Goal: Task Accomplishment & Management: Complete application form

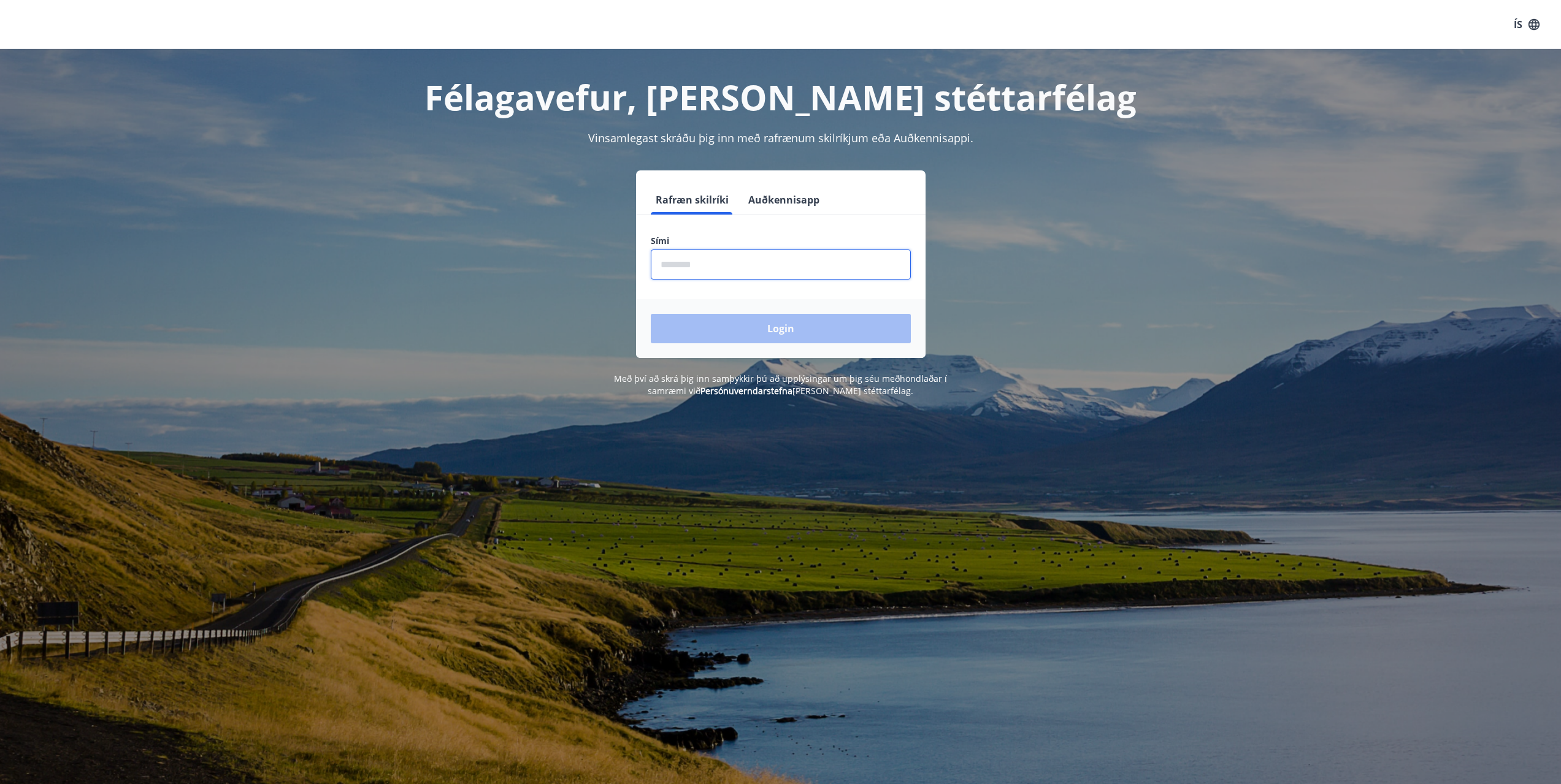
click at [727, 271] on input "phone" at bounding box center [781, 265] width 260 height 30
type input "********"
click at [651, 314] on button "Login" at bounding box center [781, 329] width 260 height 30
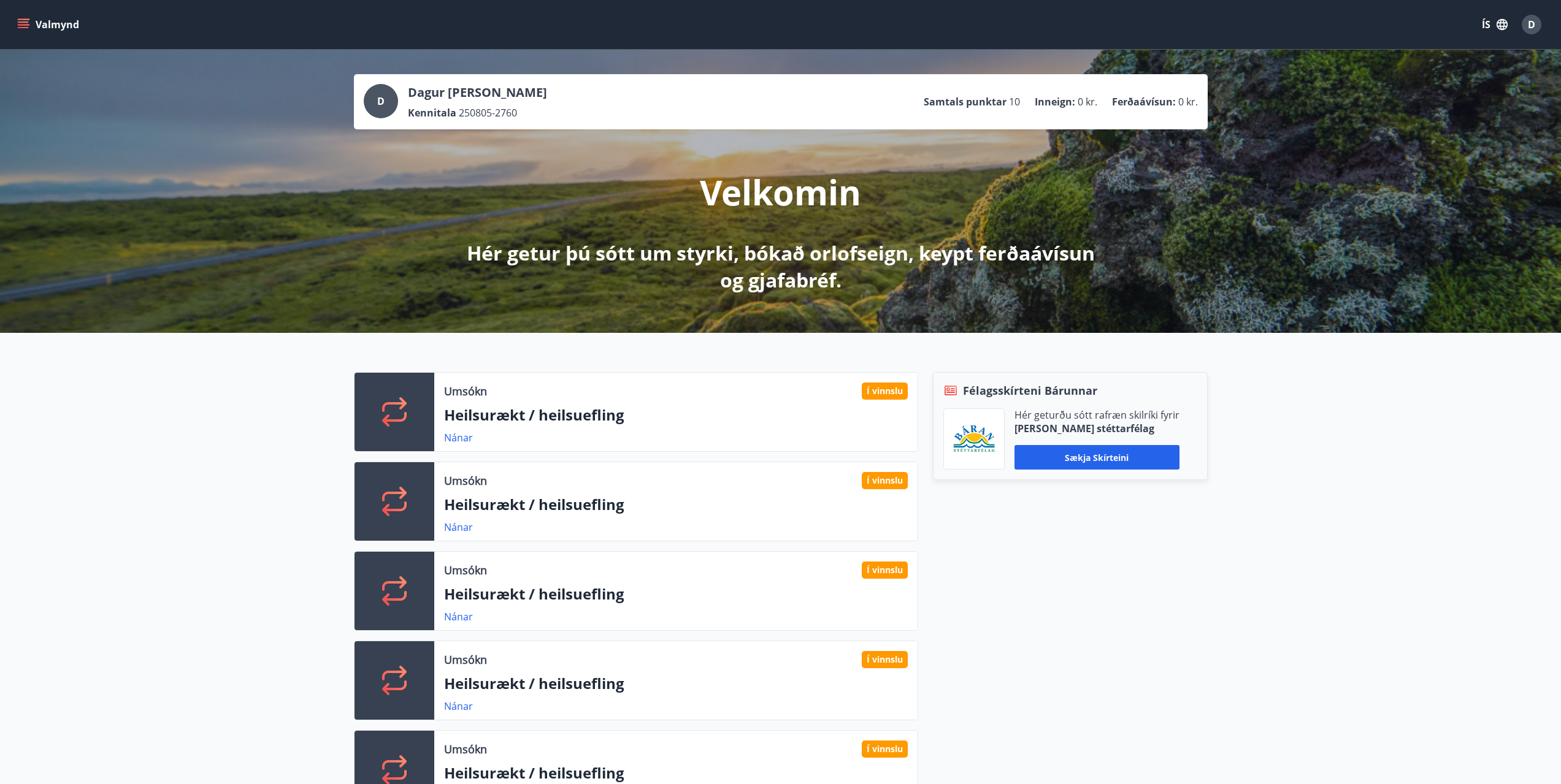
click at [23, 21] on icon "menu" at bounding box center [23, 22] width 11 height 1
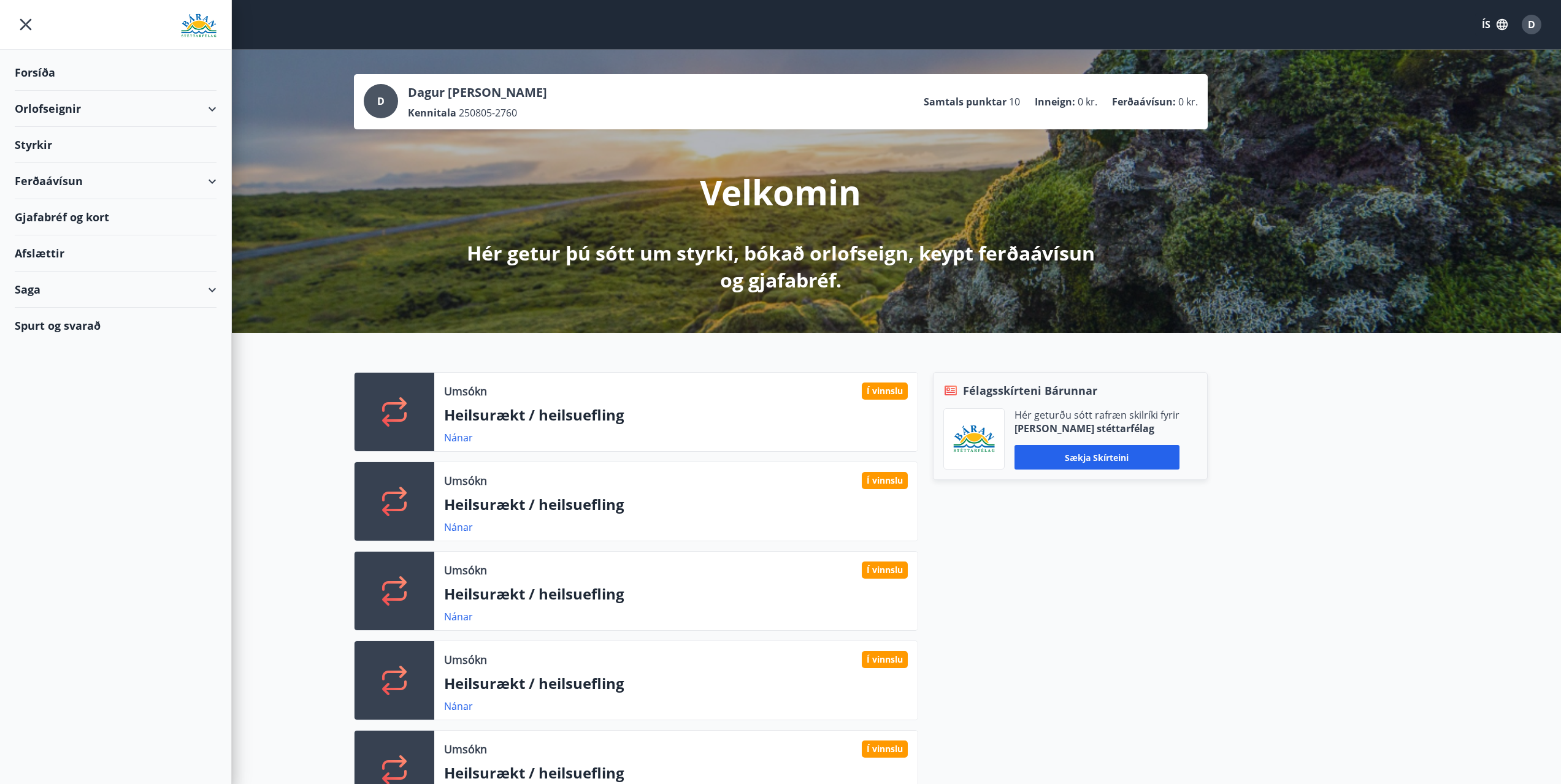
click at [52, 139] on div "Styrkir" at bounding box center [115, 145] width 202 height 36
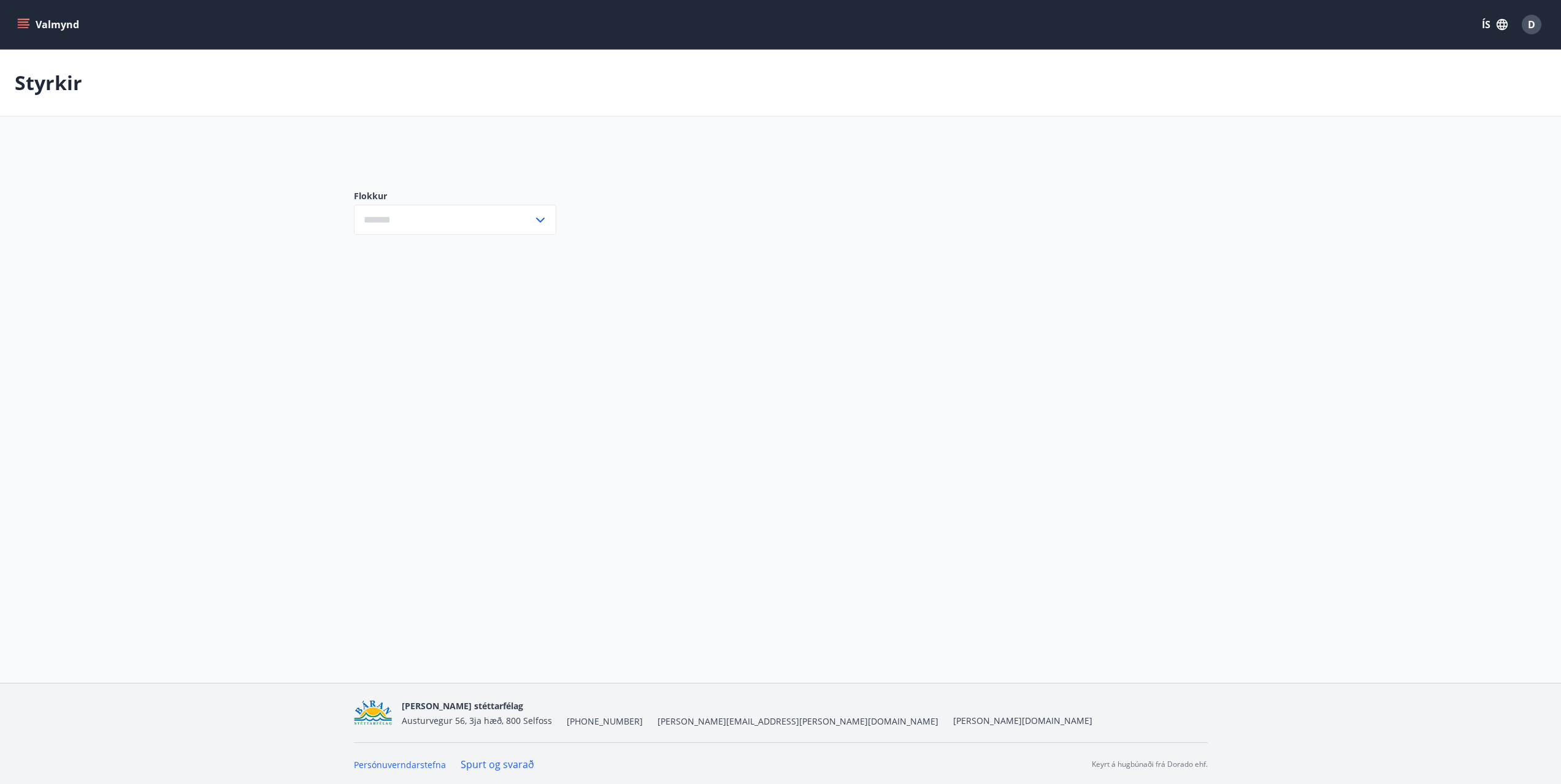
type input "***"
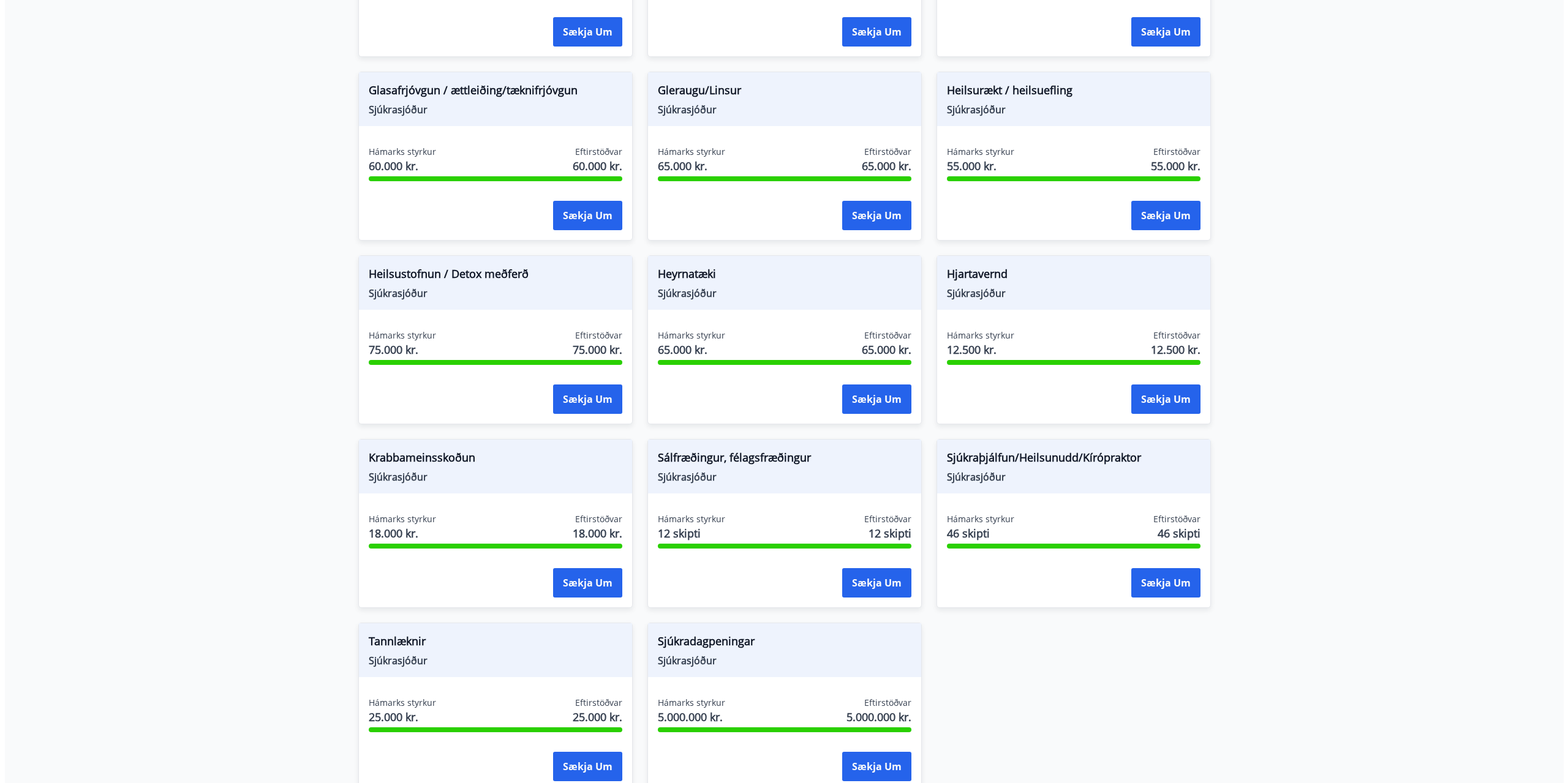
scroll to position [551, 0]
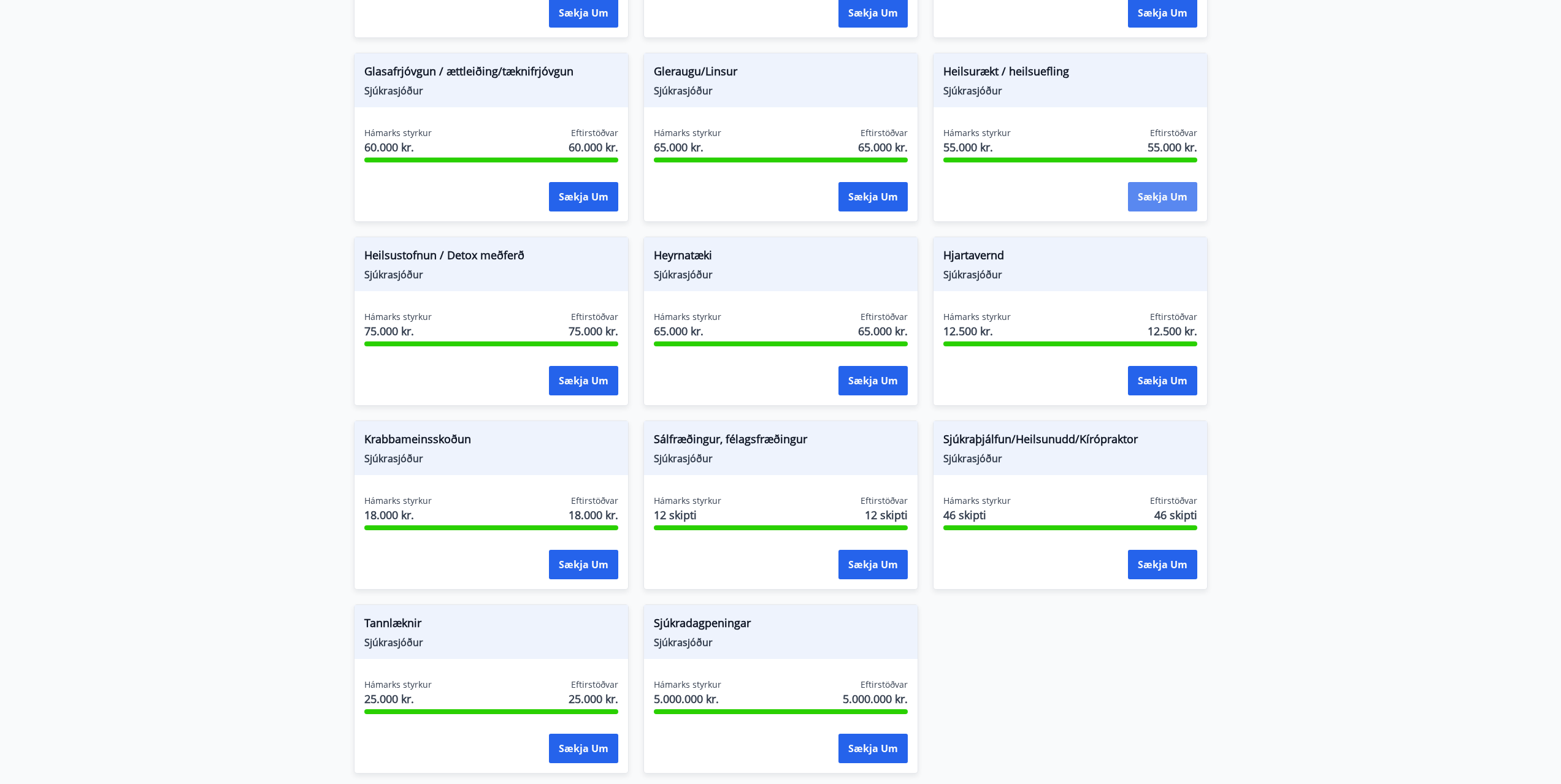
click at [1174, 210] on button "Sækja um" at bounding box center [1163, 197] width 69 height 30
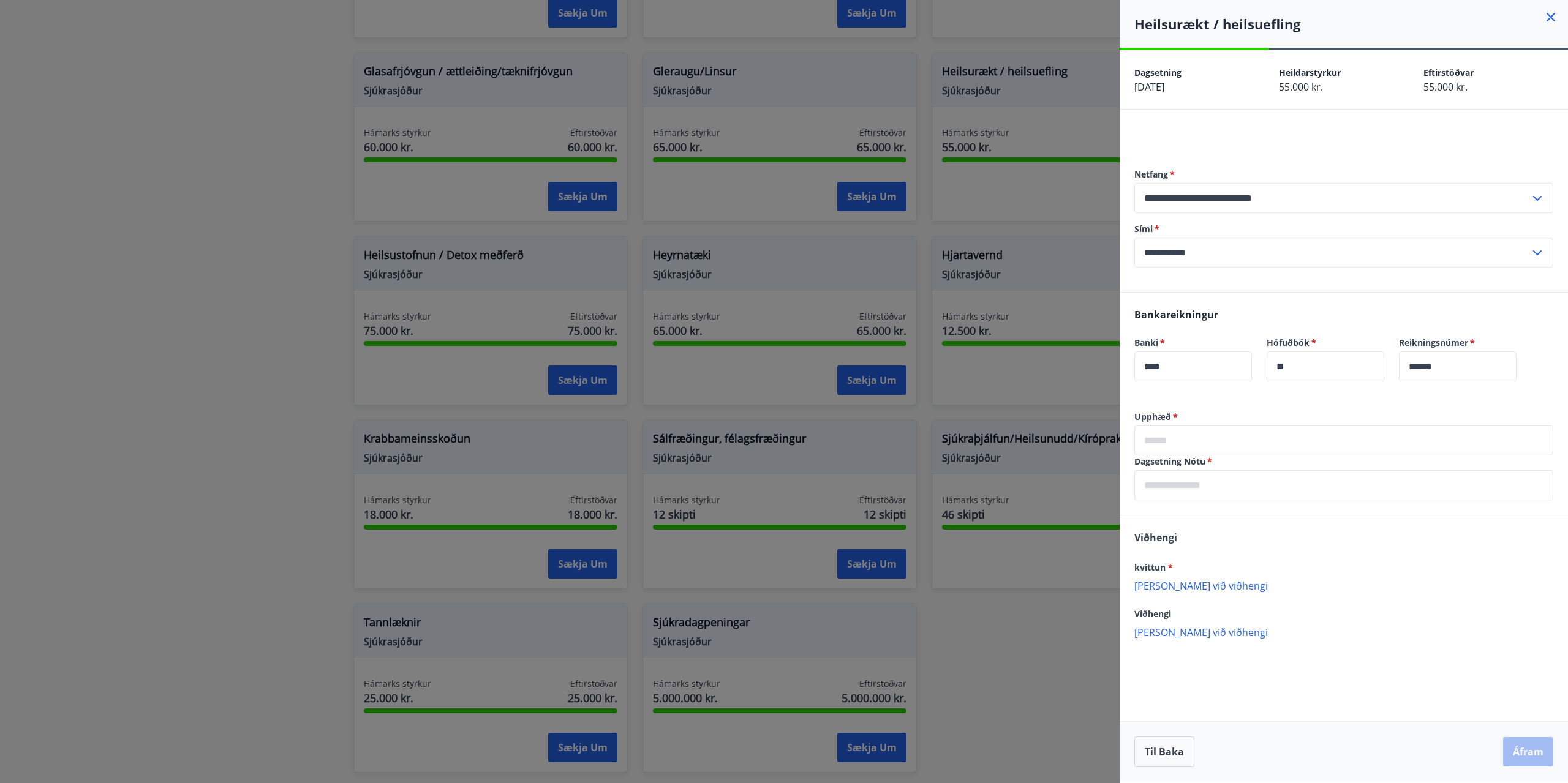
click at [1172, 584] on p "[PERSON_NAME] við viðhengi" at bounding box center [1344, 585] width 419 height 13
click at [1196, 585] on p "[PERSON_NAME] við viðhengi" at bounding box center [1344, 585] width 419 height 13
click at [1175, 645] on p "[PERSON_NAME] við viðhengi" at bounding box center [1344, 645] width 419 height 13
click at [1214, 673] on p "[PERSON_NAME] við viðhengi" at bounding box center [1344, 671] width 419 height 13
click at [1189, 701] on p "[PERSON_NAME] við viðhengi" at bounding box center [1344, 702] width 419 height 13
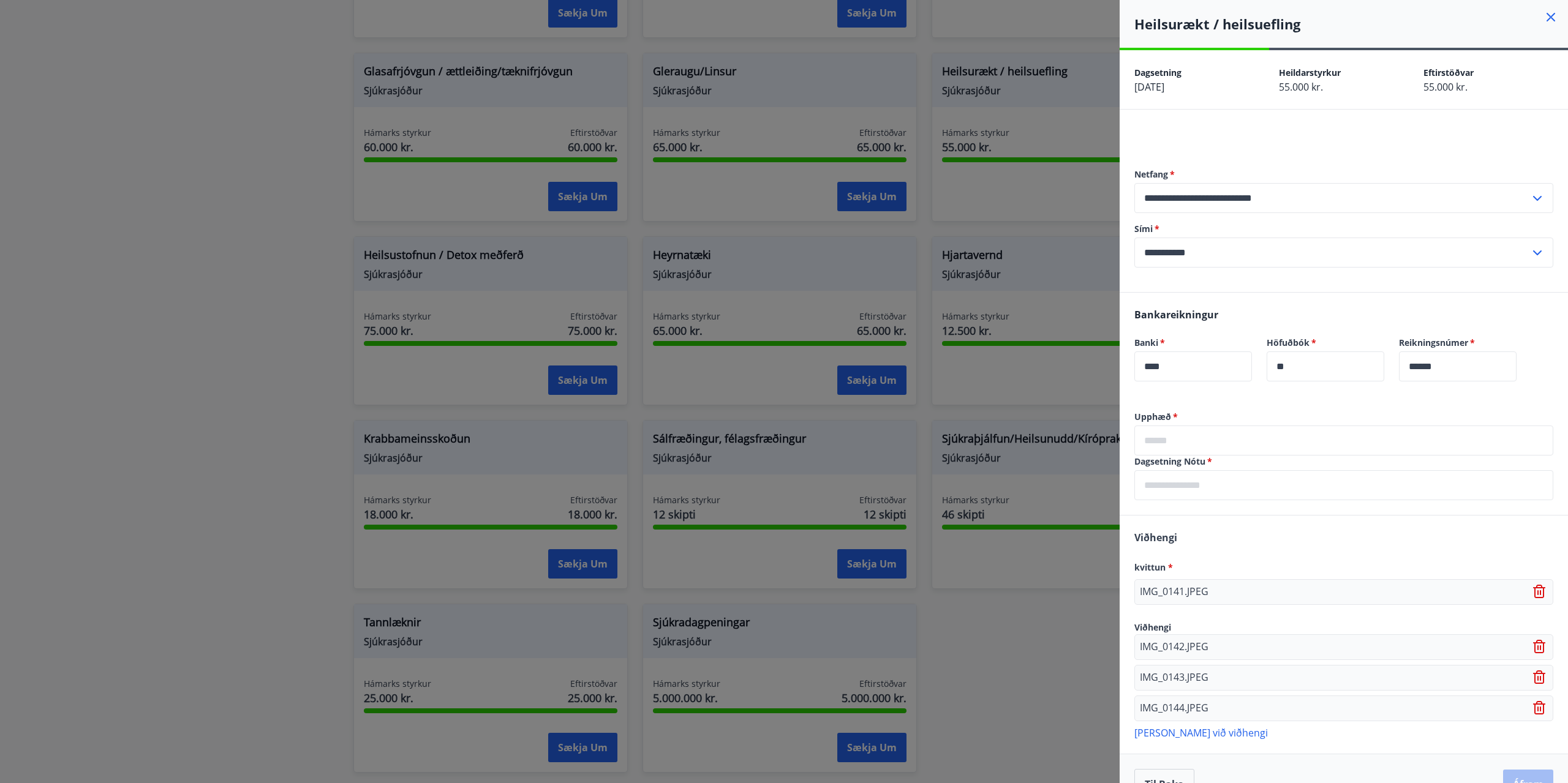
click at [1182, 728] on p "[PERSON_NAME] við viðhengi" at bounding box center [1344, 732] width 419 height 13
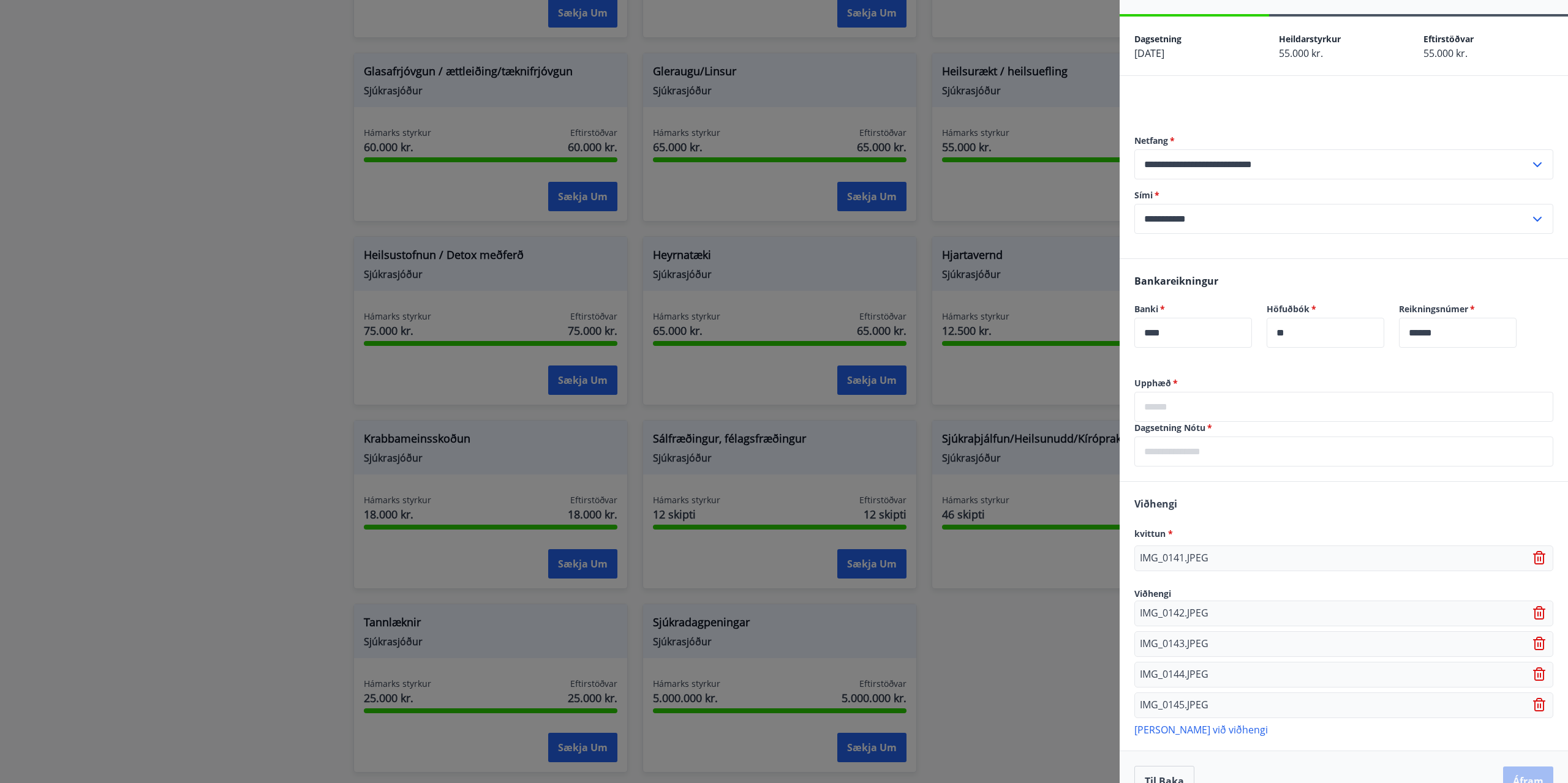
scroll to position [62, 0]
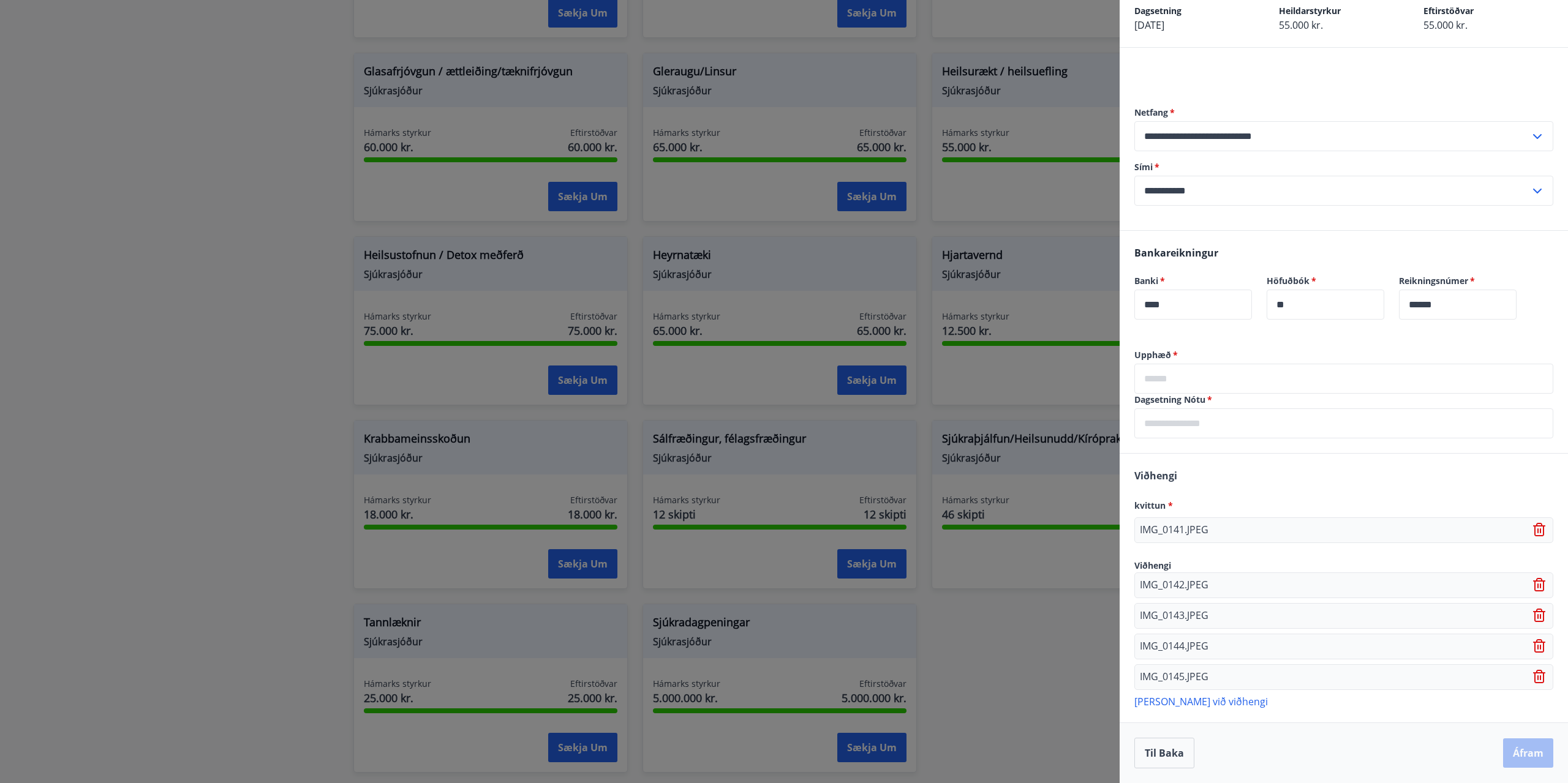
click at [1189, 702] on p "[PERSON_NAME] við viðhengi" at bounding box center [1344, 701] width 419 height 13
click at [1204, 737] on p "[PERSON_NAME] við viðhengi" at bounding box center [1344, 731] width 419 height 13
click at [1204, 768] on p "[PERSON_NAME] við viðhengi" at bounding box center [1344, 762] width 419 height 13
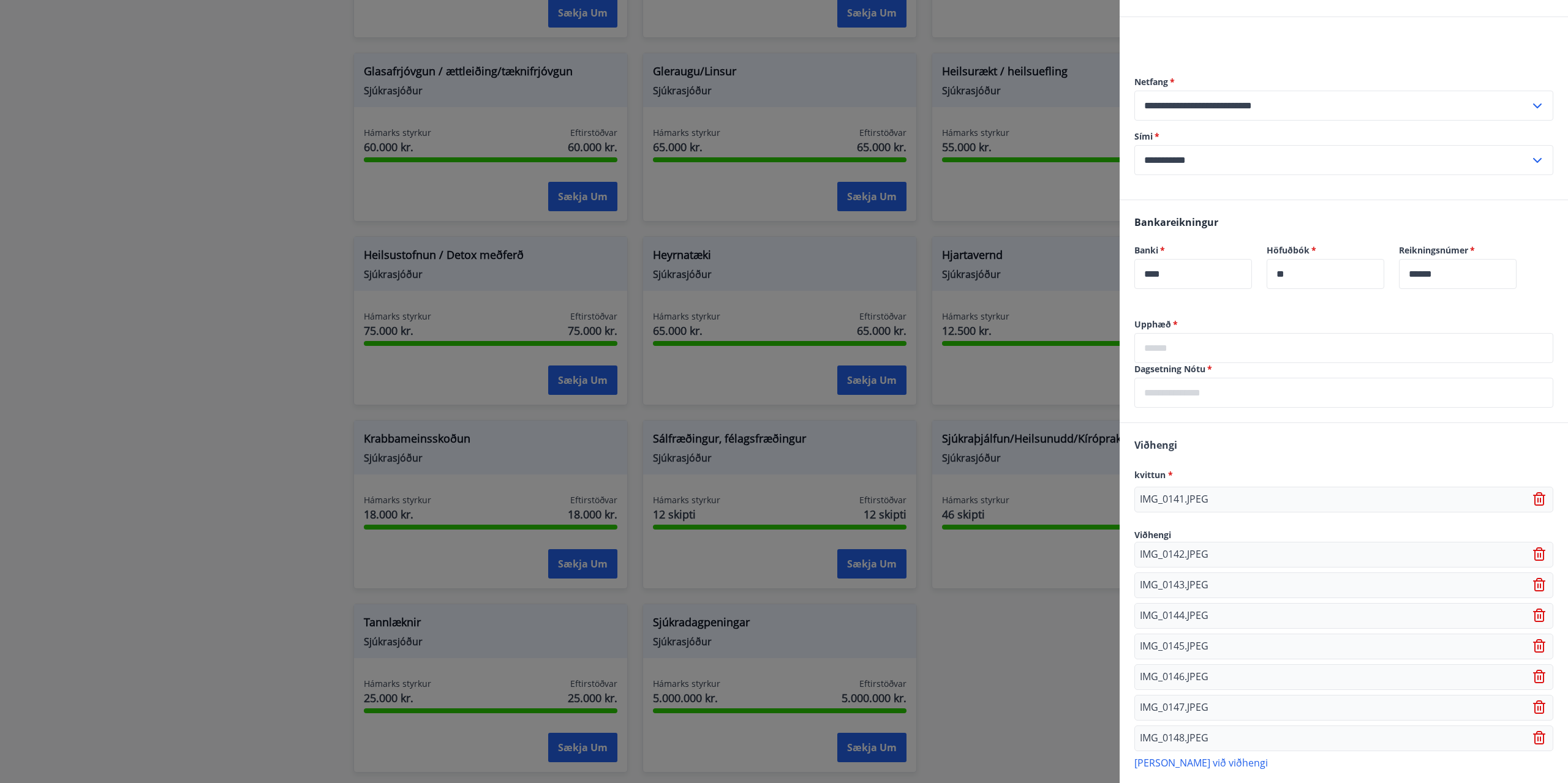
scroll to position [154, 0]
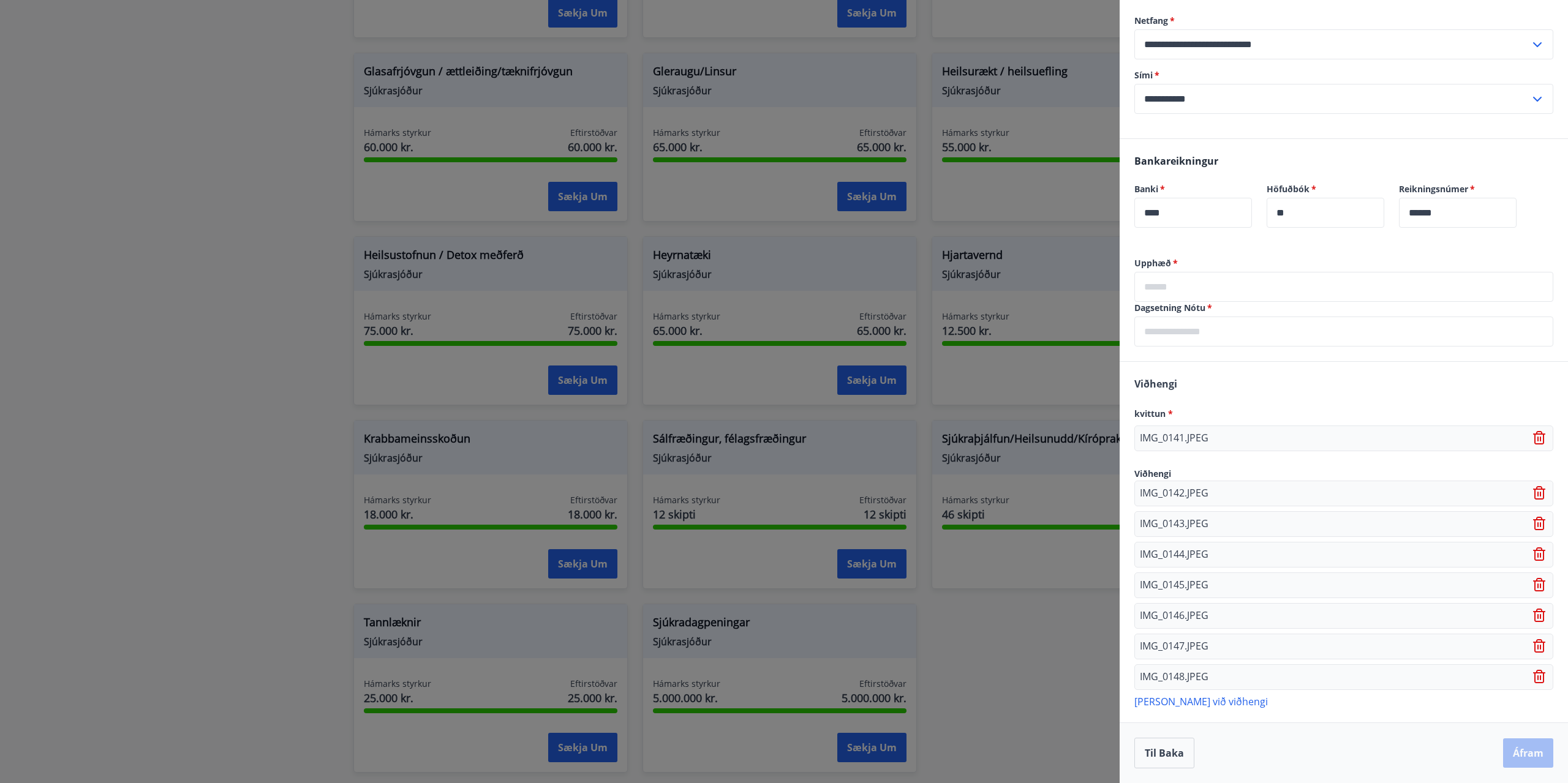
click at [1197, 703] on p "[PERSON_NAME] við viðhengi" at bounding box center [1344, 701] width 419 height 13
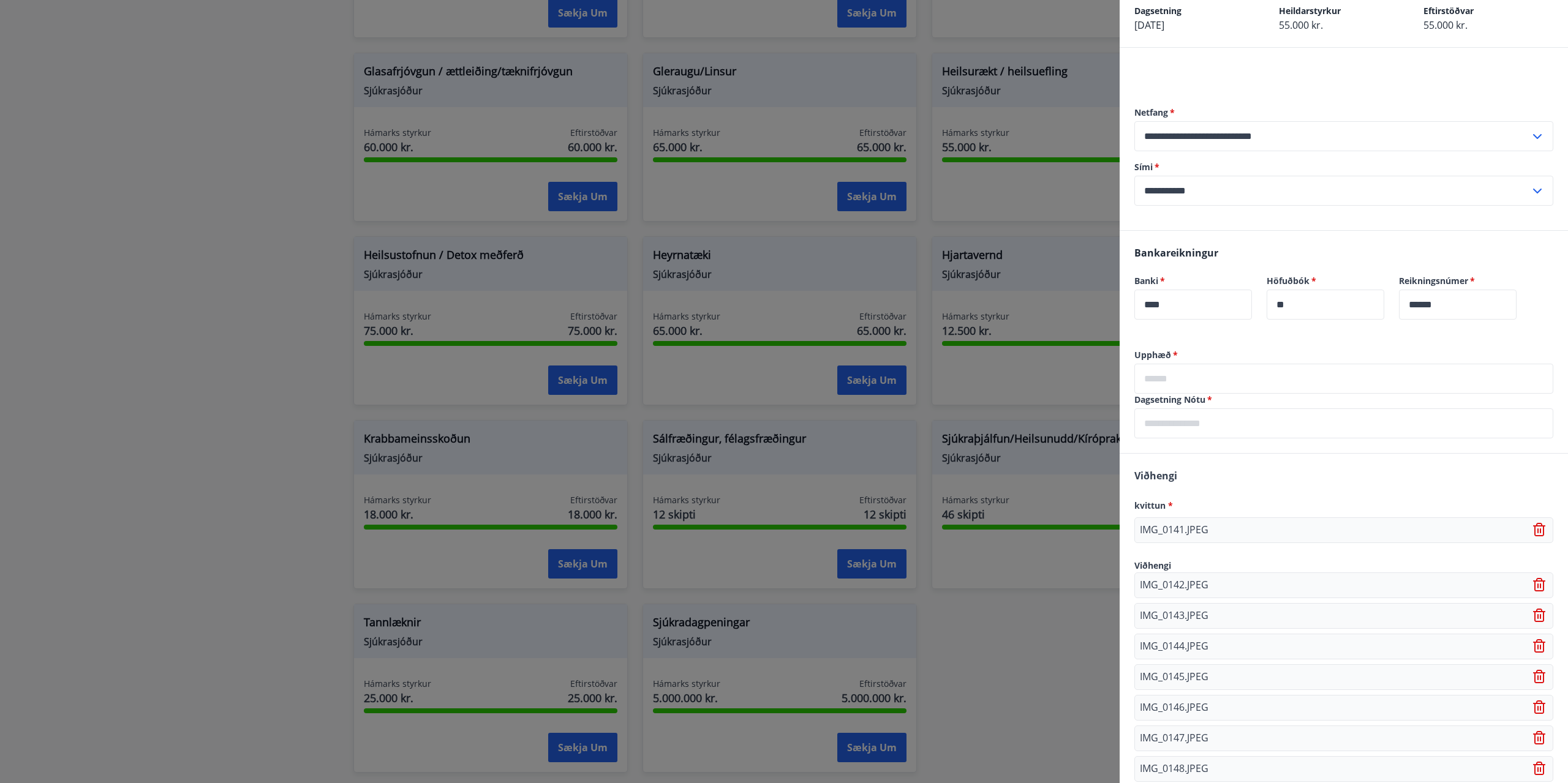
scroll to position [184, 0]
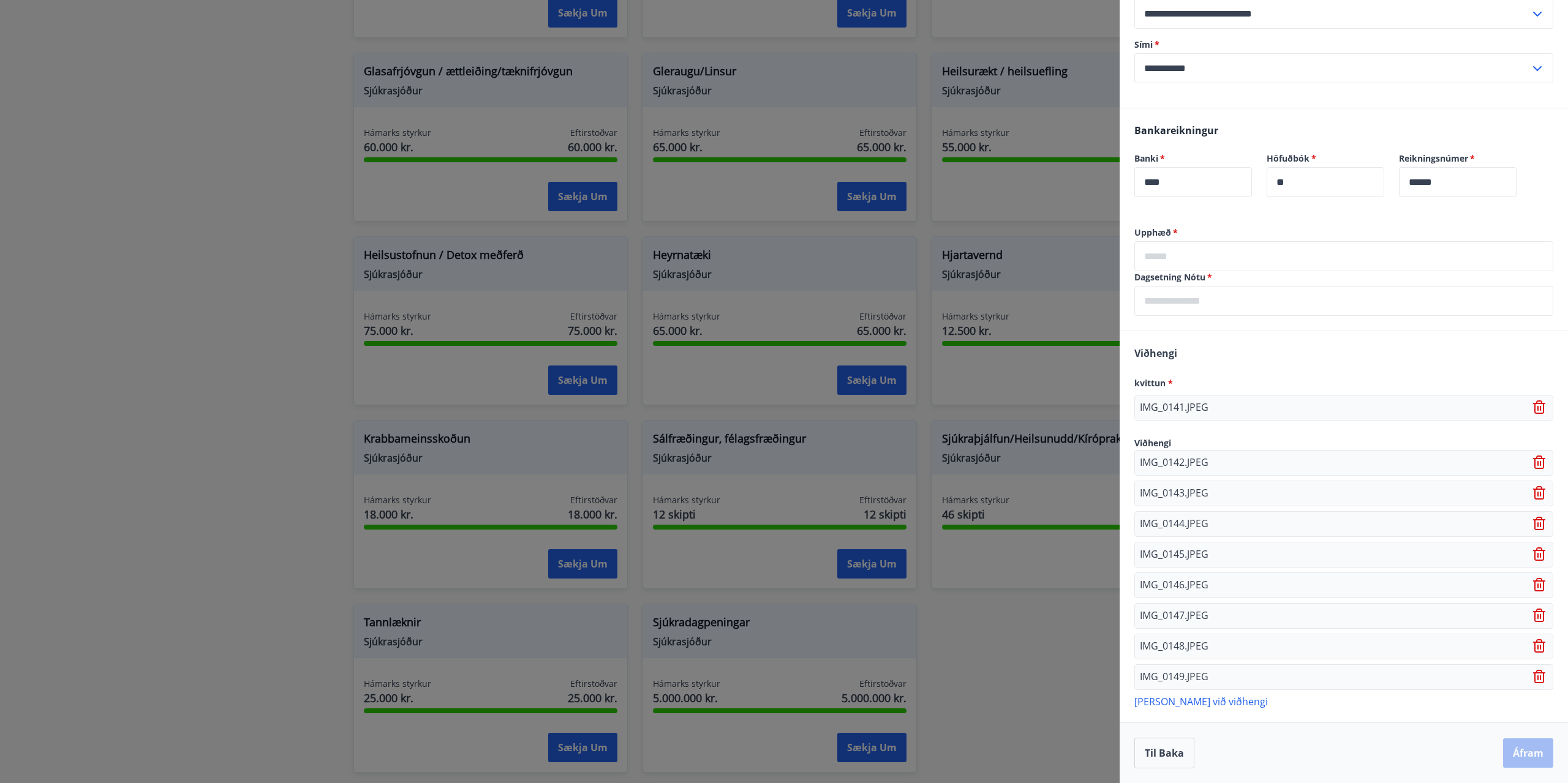
click at [1195, 306] on input "text" at bounding box center [1344, 301] width 419 height 30
type input "**********"
click at [1182, 329] on div "**********" at bounding box center [1343, 278] width 448 height 104
click at [1175, 252] on input "text" at bounding box center [1344, 256] width 419 height 30
type input "*****"
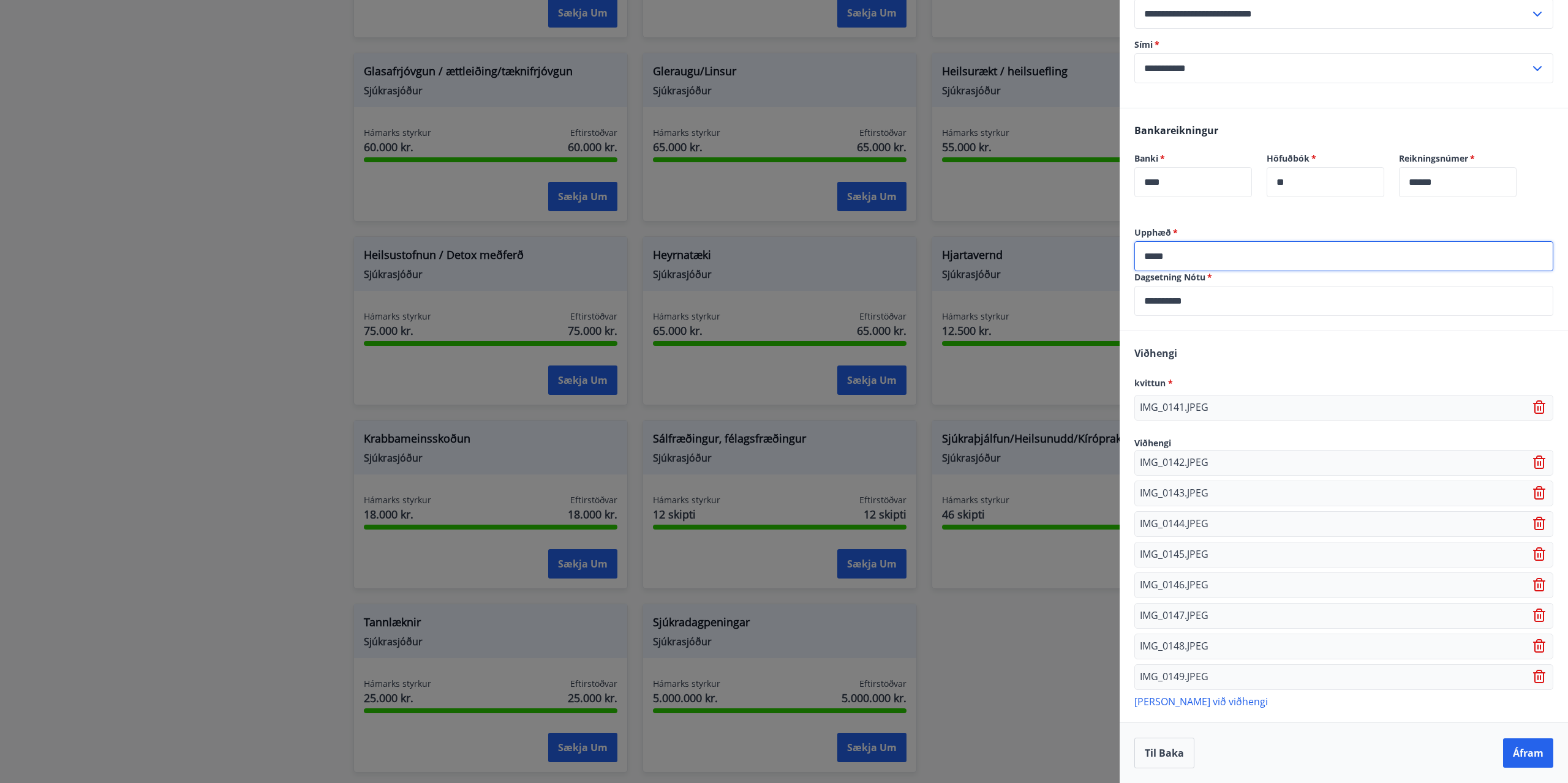
click at [1211, 339] on div "Viðhengi kvittun * IMG_0141.JPEG Viðhengi IMG_0142.JPEG IMG_0143.JPEG IMG_0144.…" at bounding box center [1343, 526] width 448 height 390
click at [1512, 766] on button "Áfram" at bounding box center [1528, 753] width 50 height 30
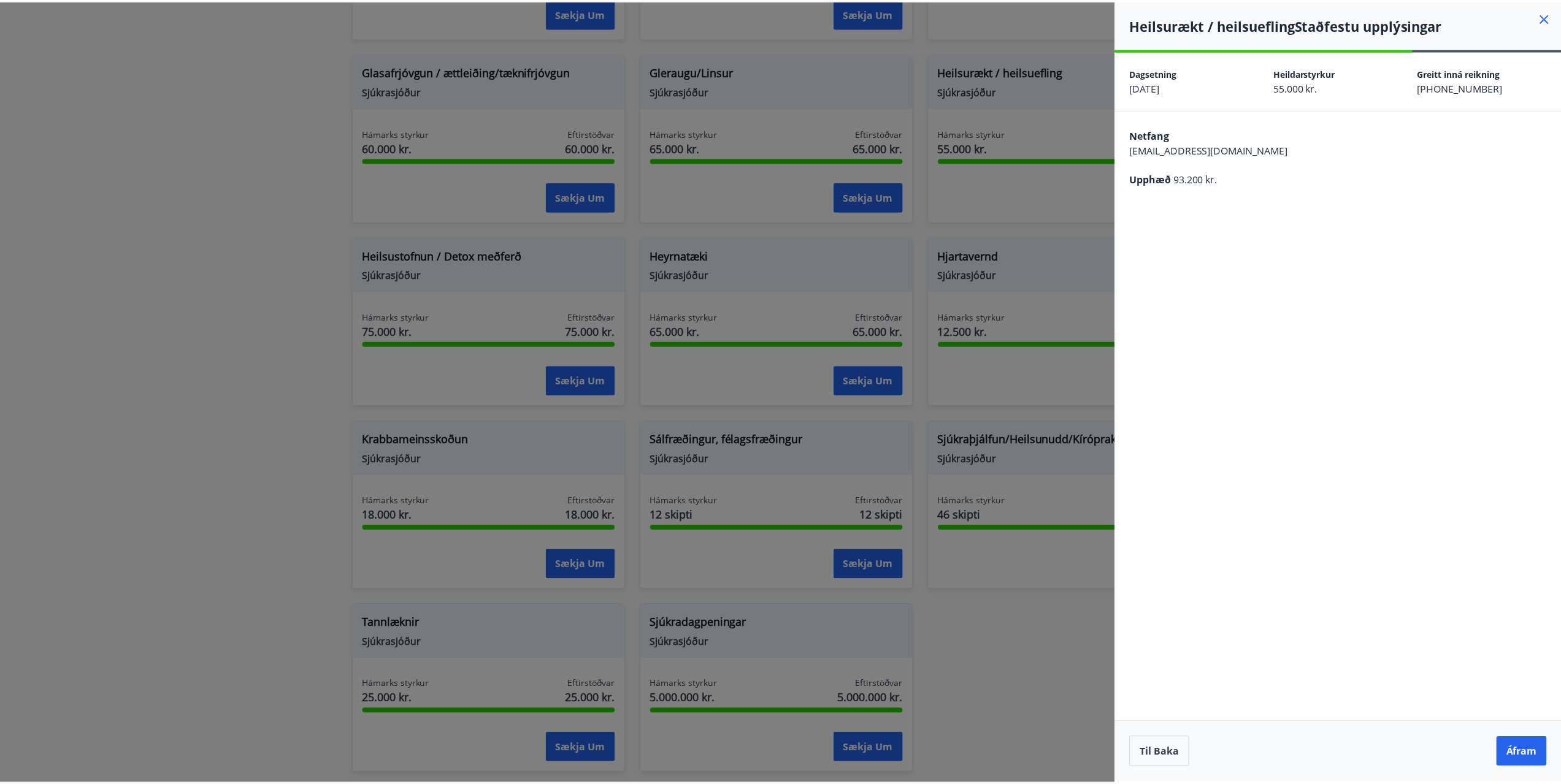
scroll to position [0, 0]
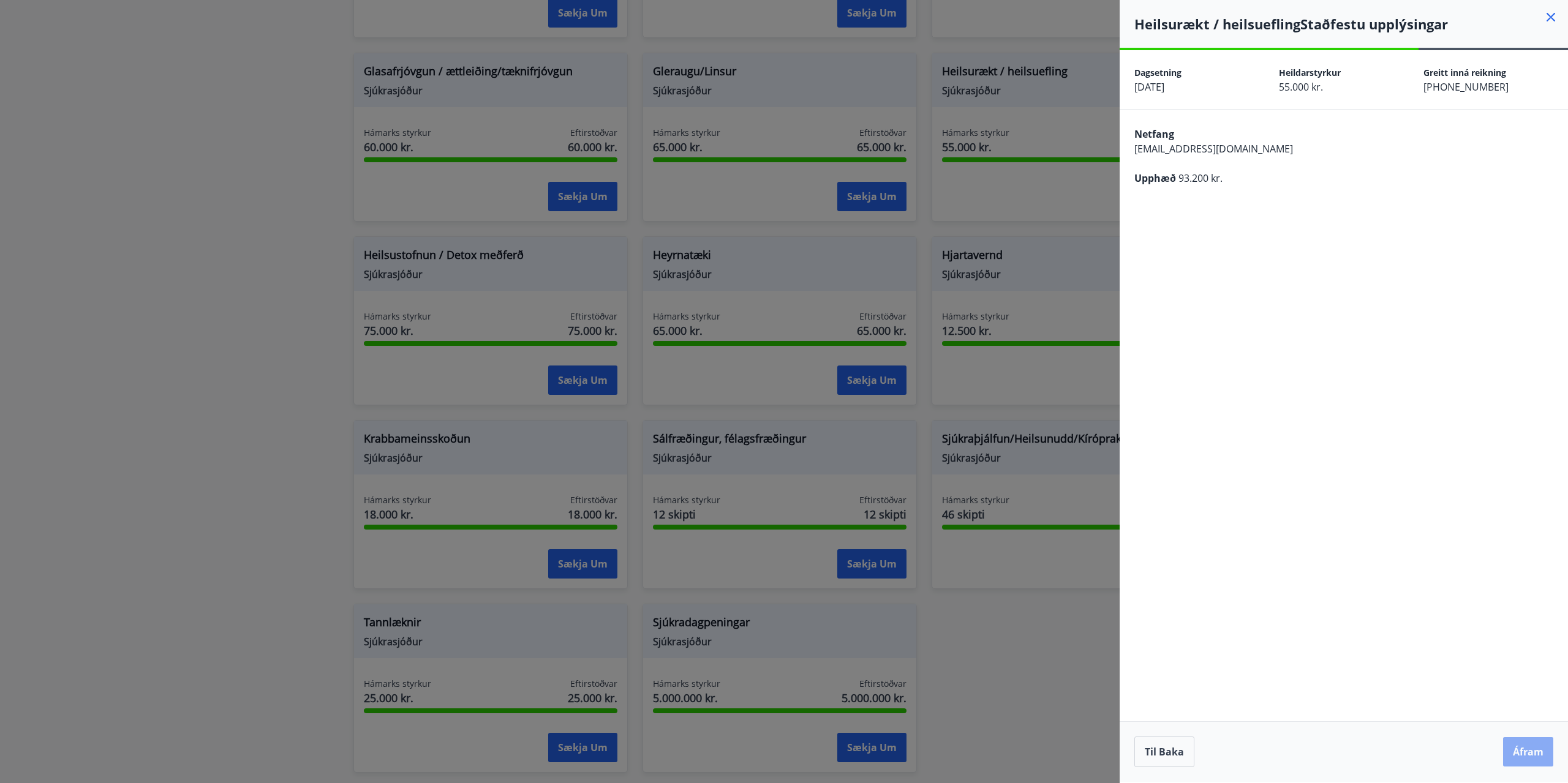
click at [1533, 758] on button "Áfram" at bounding box center [1528, 752] width 50 height 30
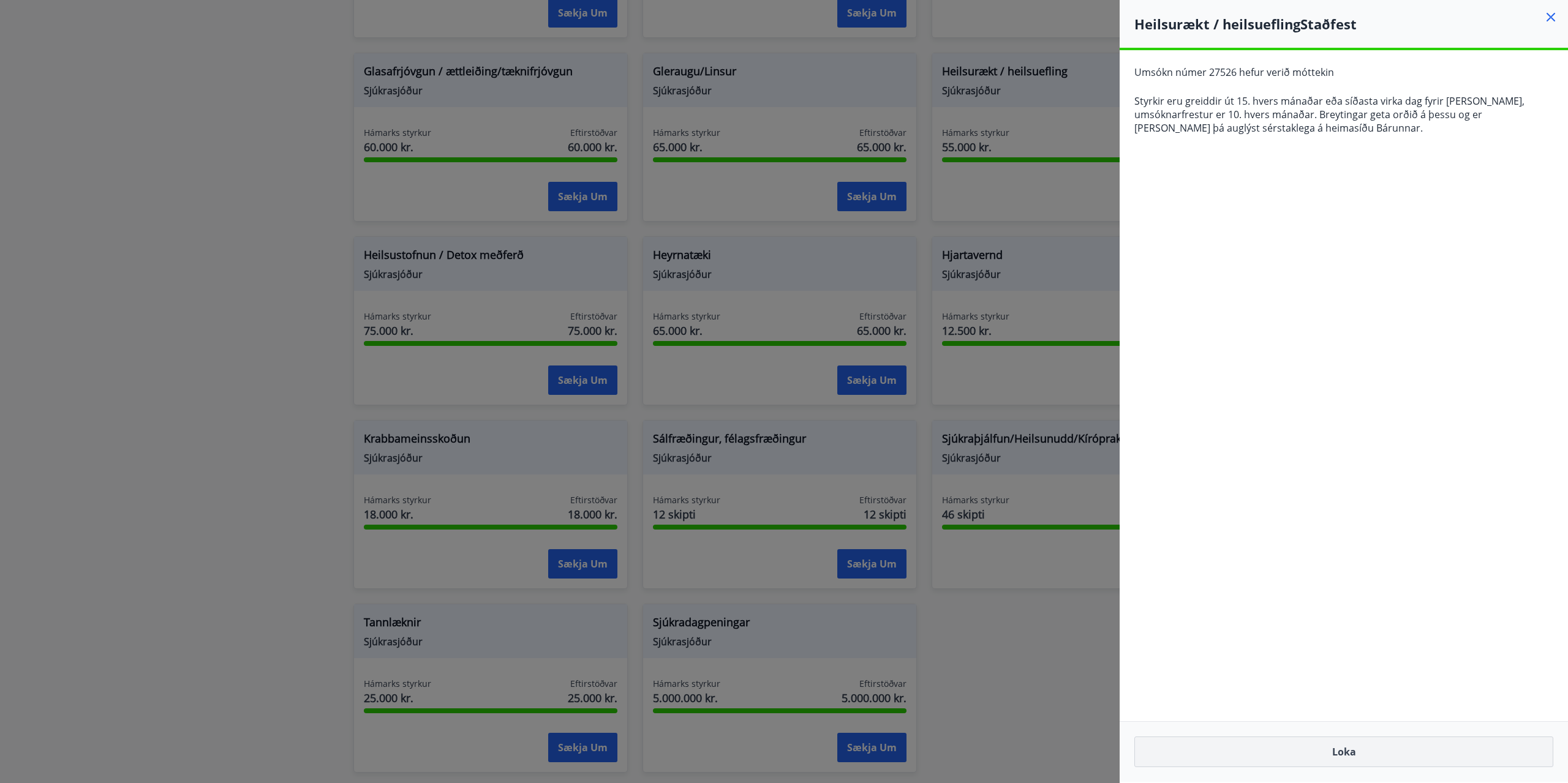
click at [1429, 757] on button "Loka" at bounding box center [1344, 751] width 419 height 30
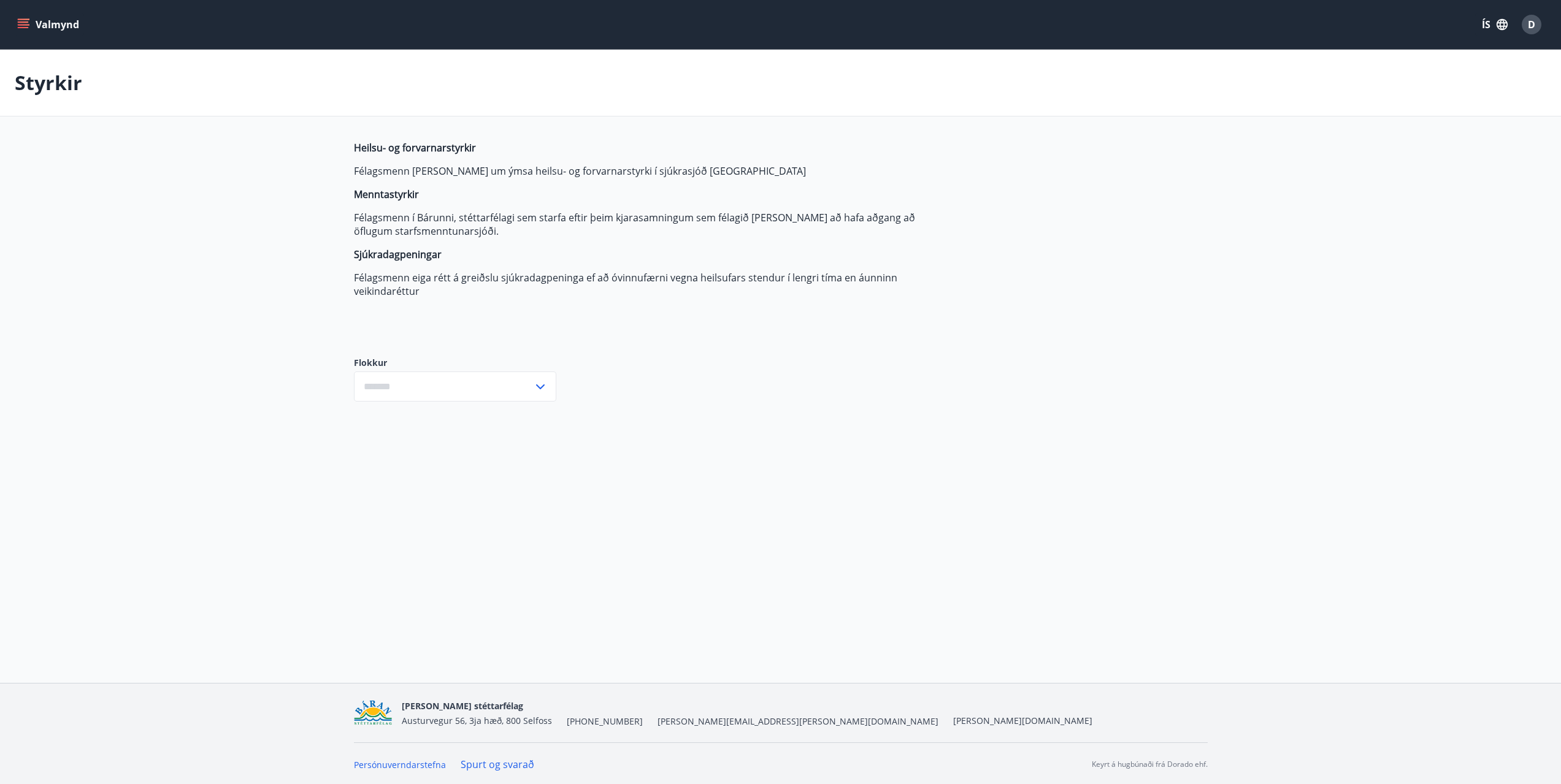
type input "***"
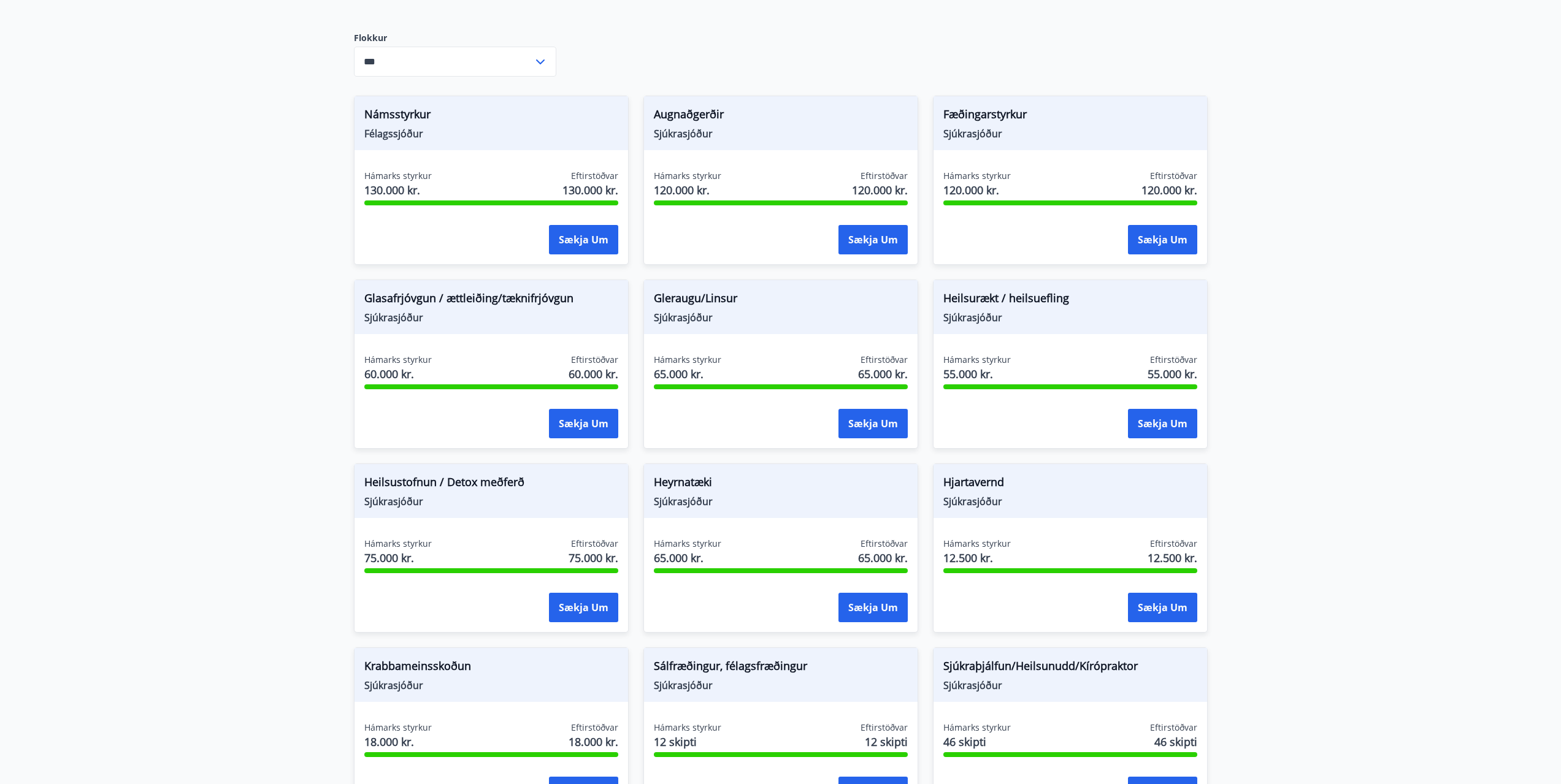
scroll to position [368, 0]
